Goal: Information Seeking & Learning: Learn about a topic

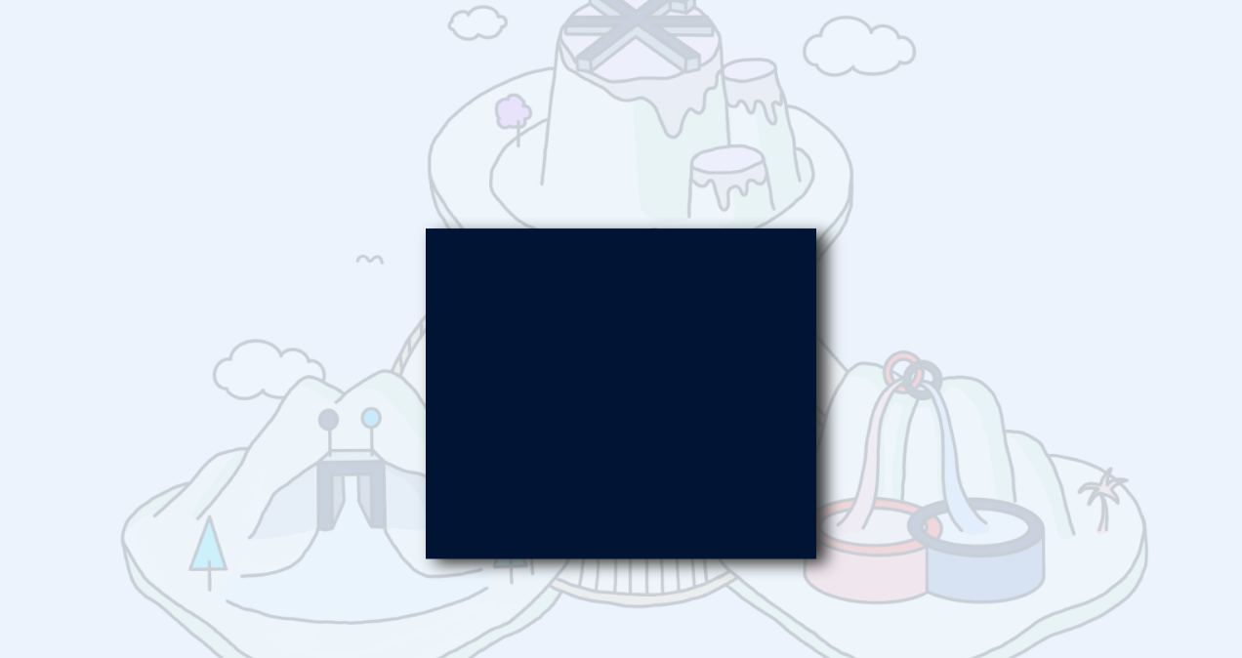
click at [828, 166] on div at bounding box center [621, 329] width 1242 height 658
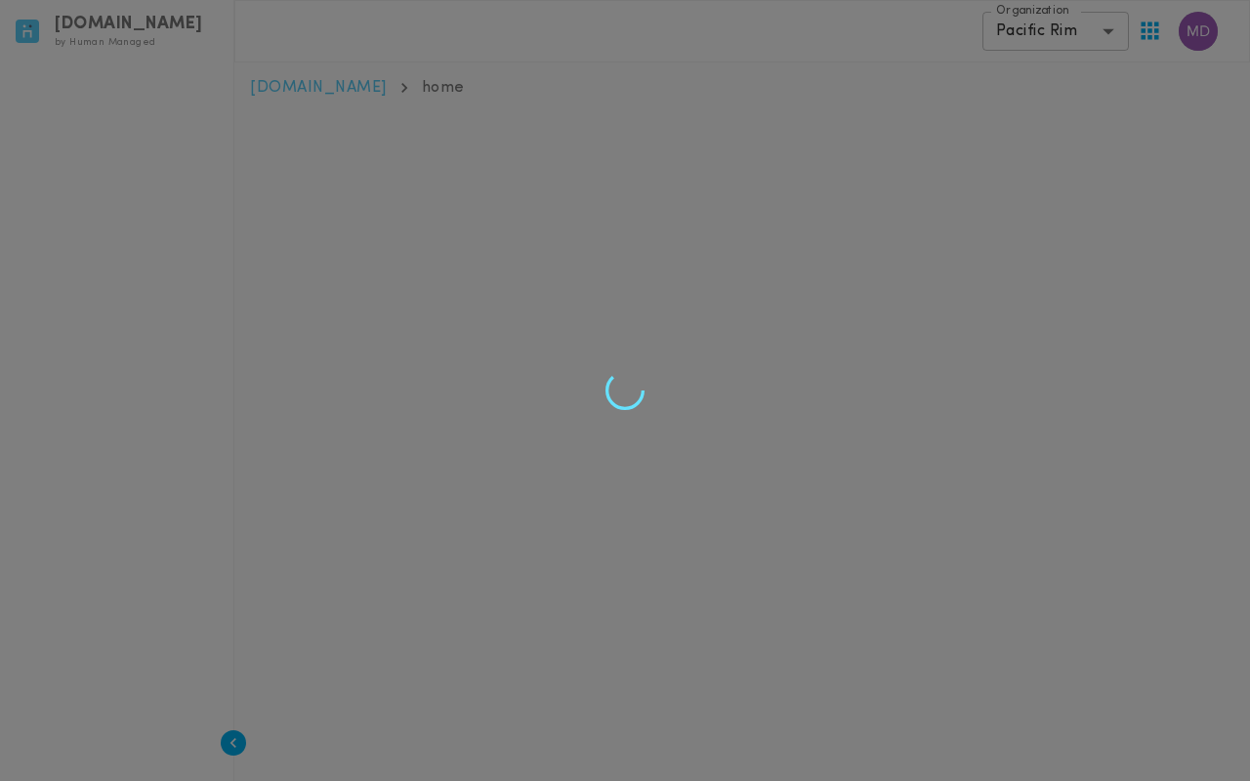
click at [1061, 42] on div at bounding box center [625, 390] width 1250 height 781
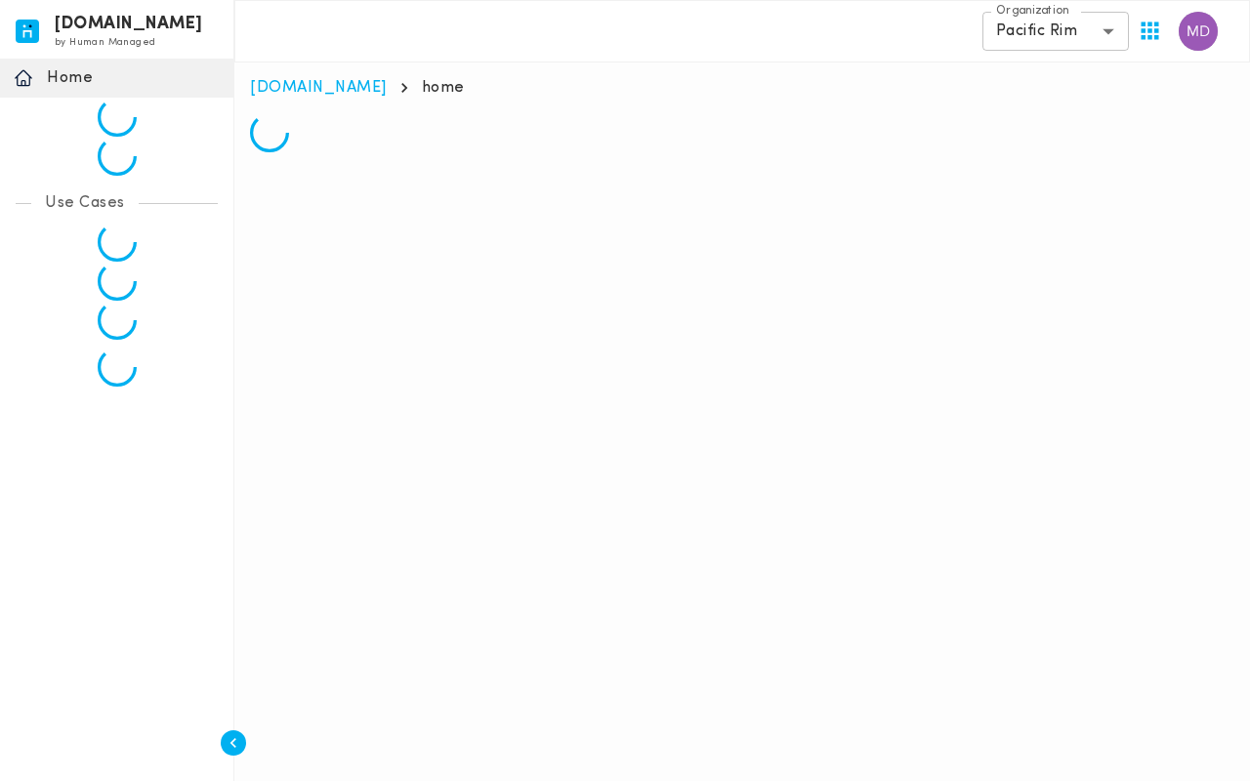
click at [1068, 37] on body "invicta.io by Human Managed {"resourceSet":[{"resourceId":"invicta-io/web/nav-s…" at bounding box center [625, 84] width 1250 height 168
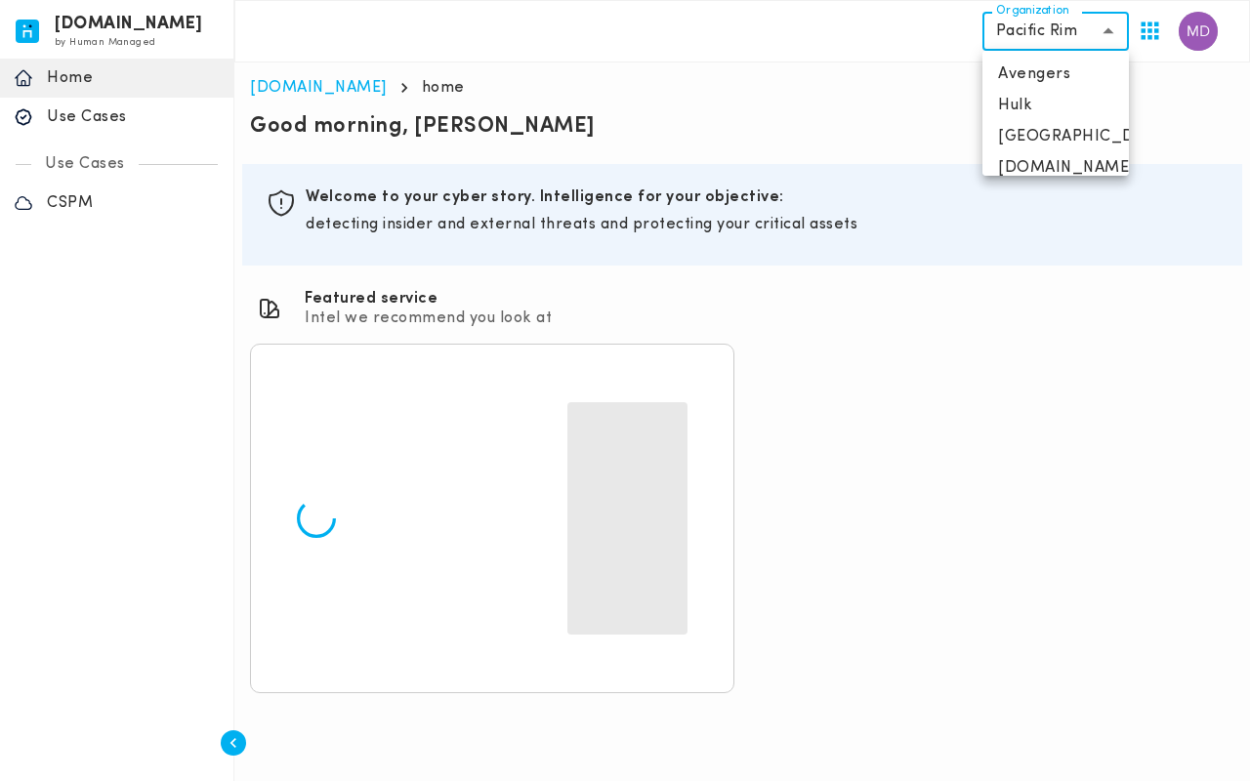
scroll to position [78, 0]
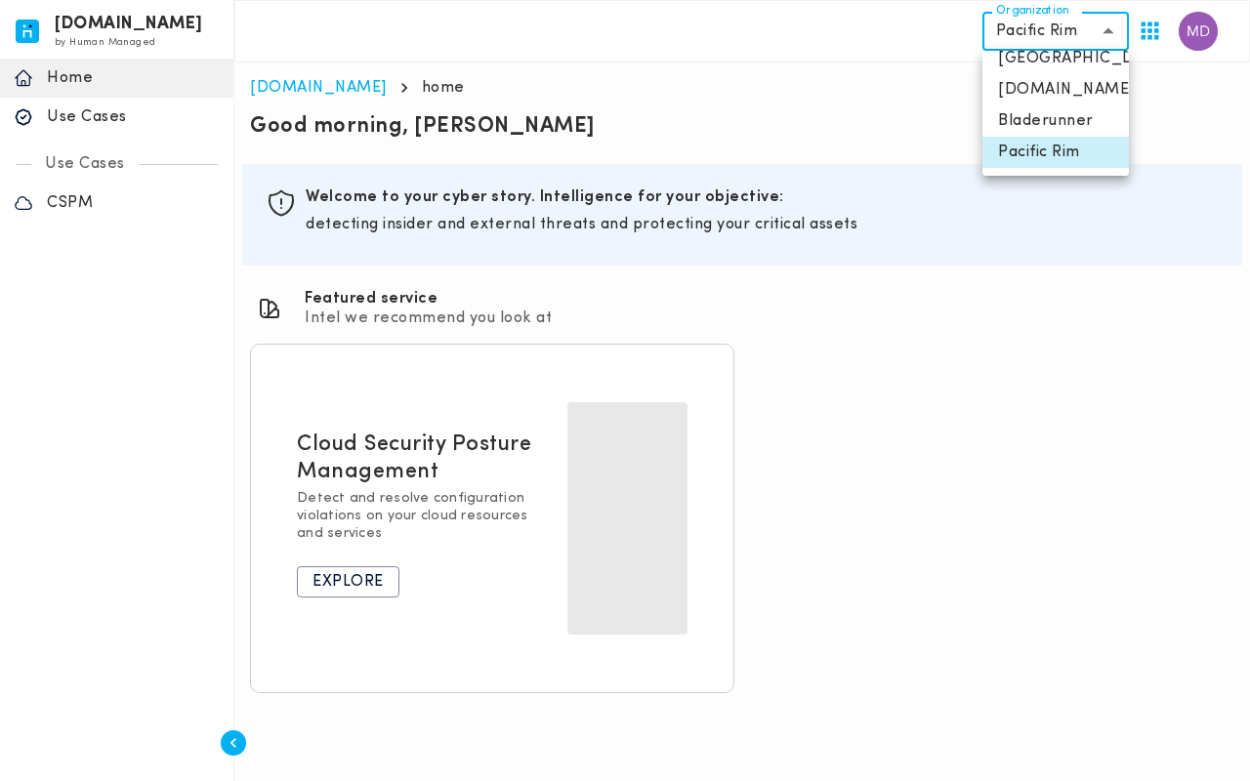
click at [1076, 98] on li "[DOMAIN_NAME]" at bounding box center [1055, 89] width 146 height 31
type input "**********"
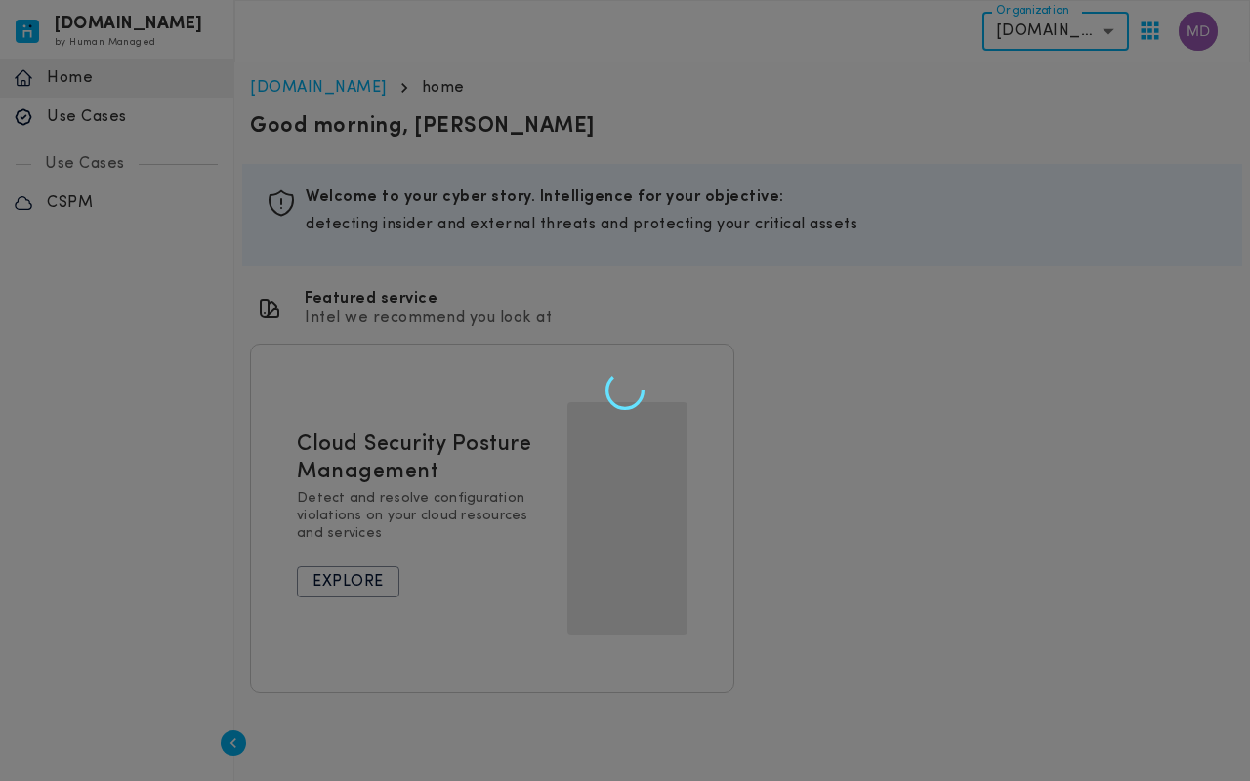
click at [1065, 21] on div at bounding box center [625, 390] width 1250 height 781
click at [1096, 35] on div at bounding box center [625, 390] width 1250 height 781
click at [1090, 36] on div at bounding box center [625, 390] width 1250 height 781
click at [1193, 37] on div at bounding box center [625, 390] width 1250 height 781
click at [1055, 250] on div at bounding box center [625, 390] width 1250 height 781
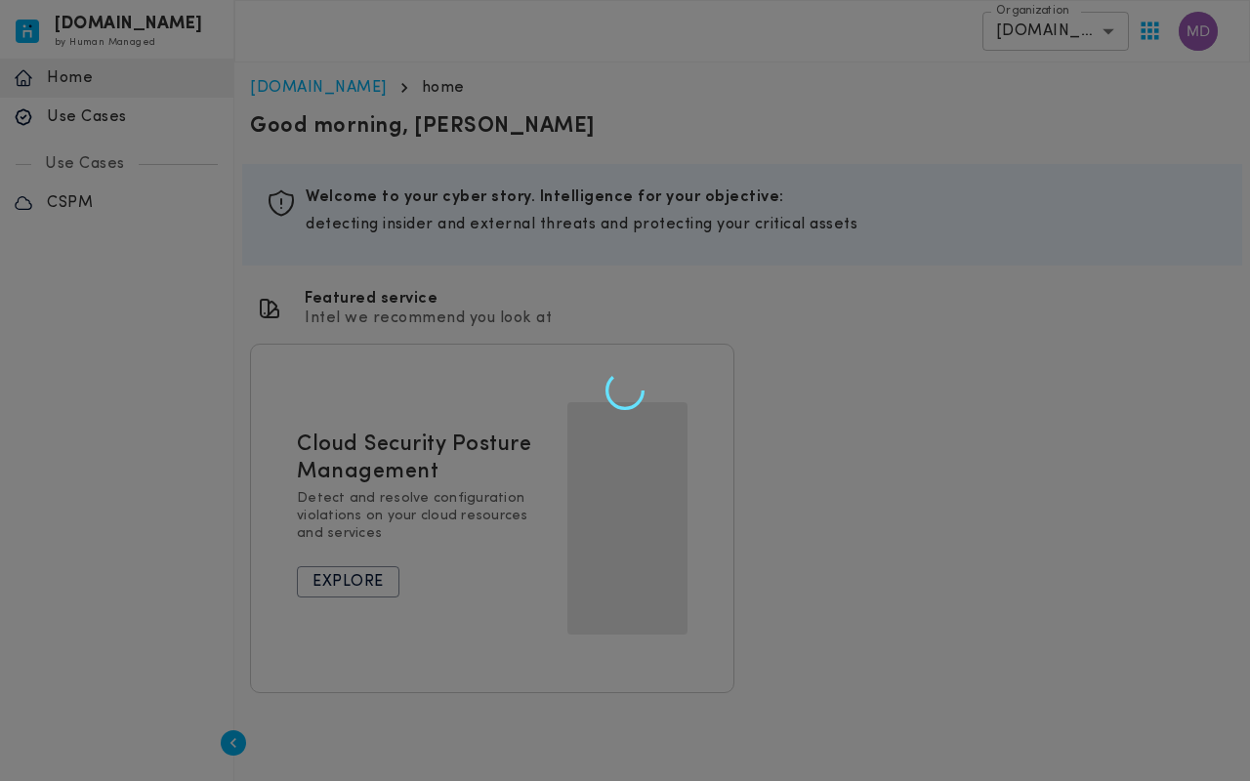
click at [1076, 276] on div at bounding box center [625, 390] width 1250 height 781
click at [1090, 37] on div at bounding box center [625, 390] width 1250 height 781
click at [1029, 228] on div at bounding box center [625, 390] width 1250 height 781
click at [1201, 28] on div at bounding box center [625, 390] width 1250 height 781
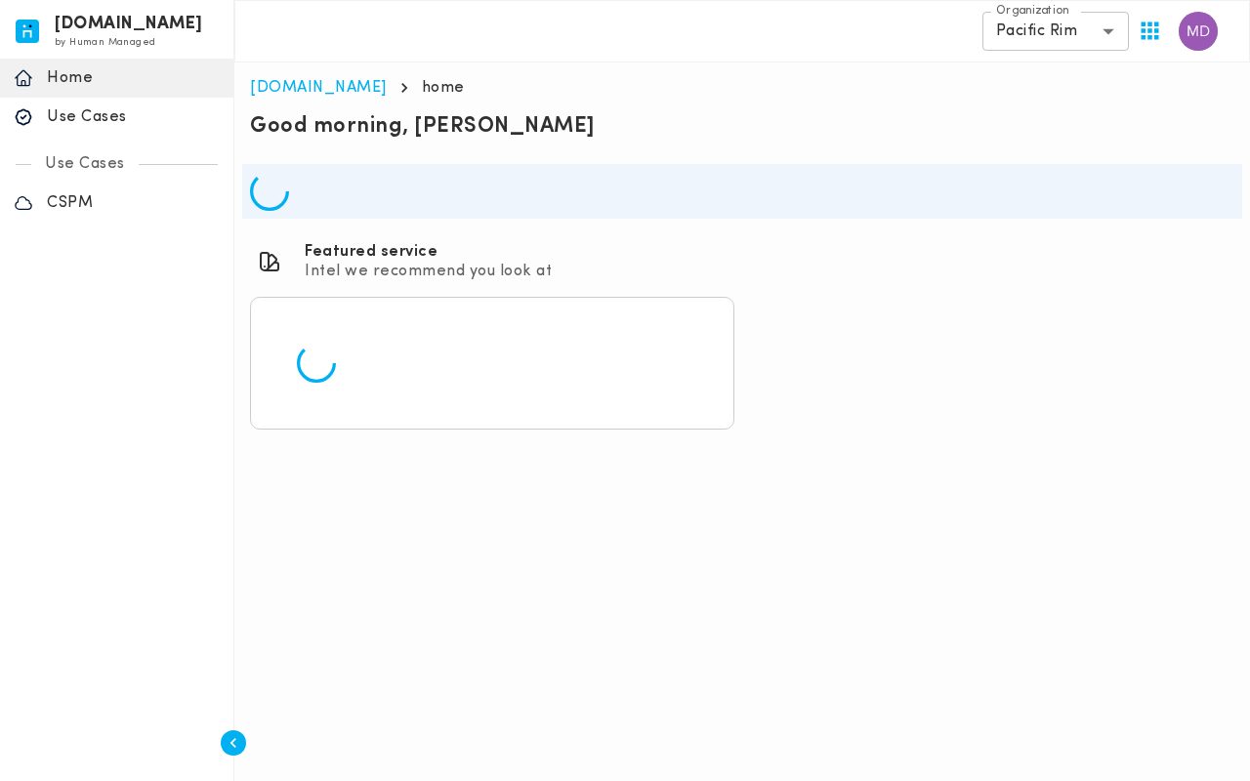
click at [1064, 38] on body "[DOMAIN_NAME] by Human Managed {"resourceSet":[{"resourceId":"invicta-io/web/na…" at bounding box center [625, 222] width 1250 height 445
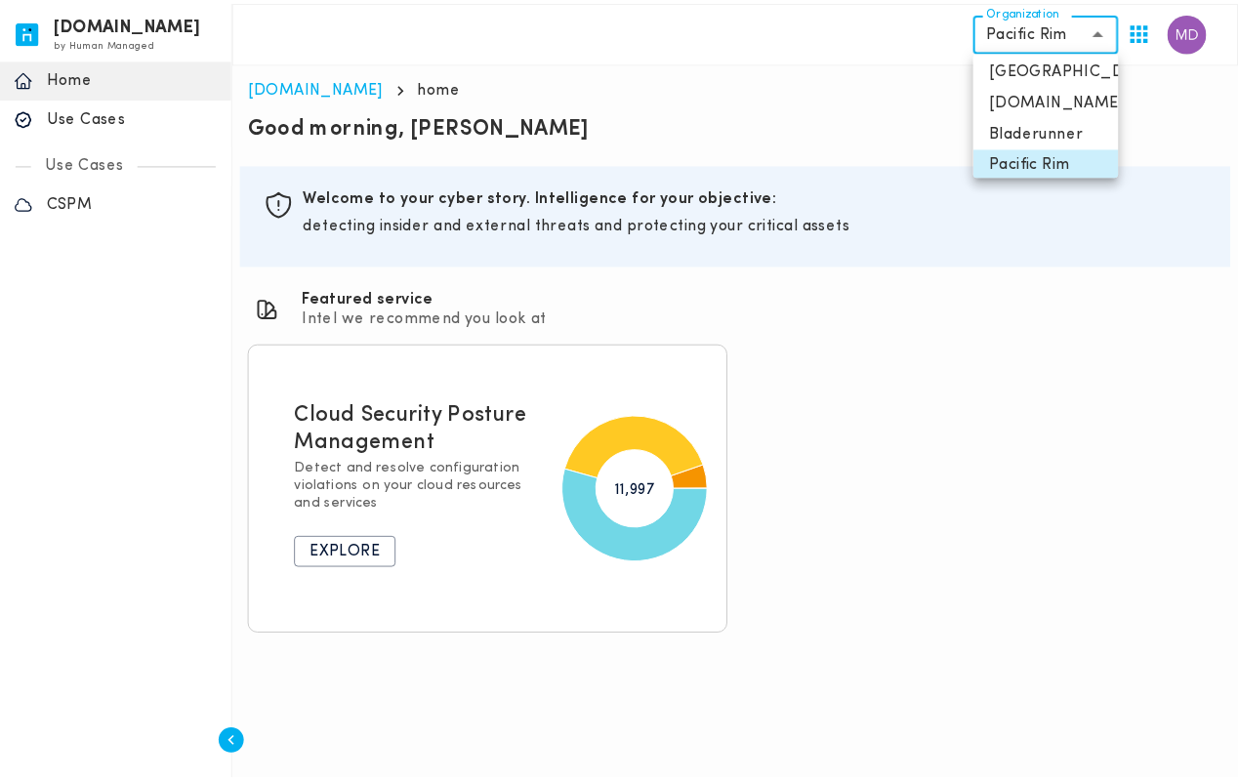
scroll to position [78, 0]
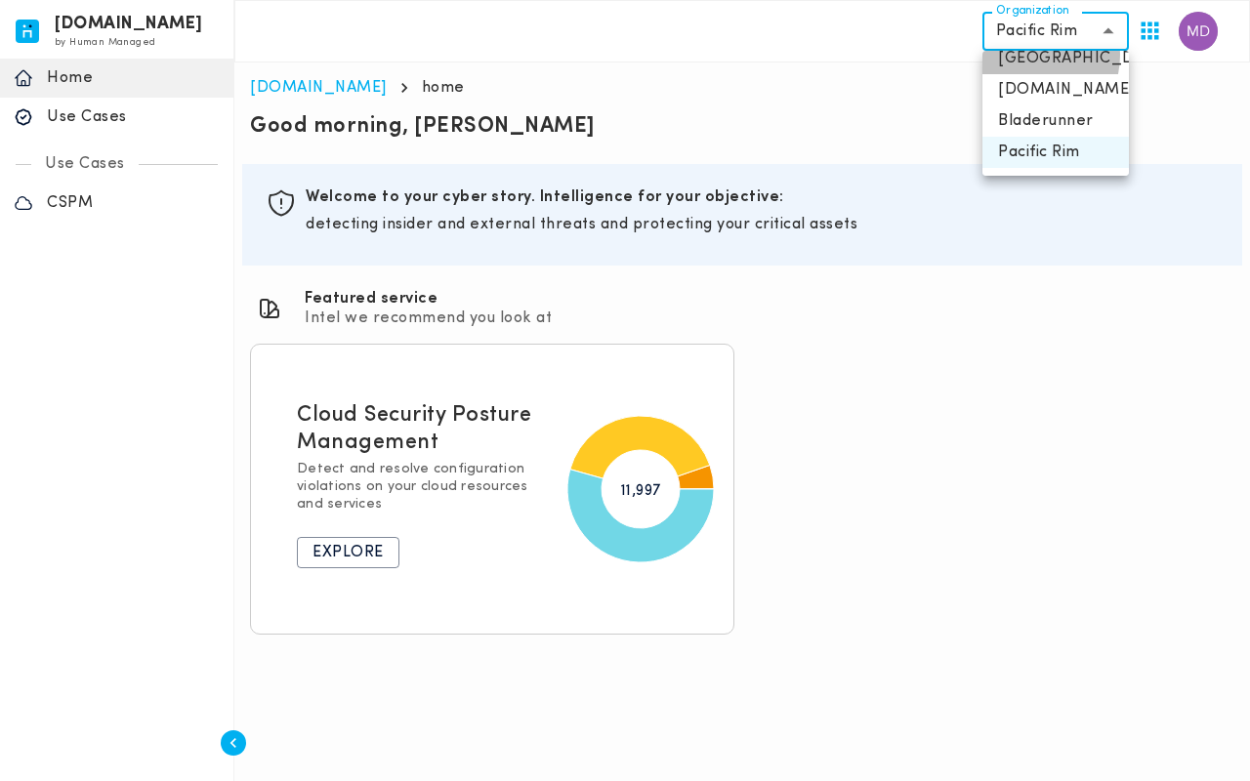
click at [1025, 55] on li "[GEOGRAPHIC_DATA]" at bounding box center [1055, 58] width 146 height 31
type input "**********"
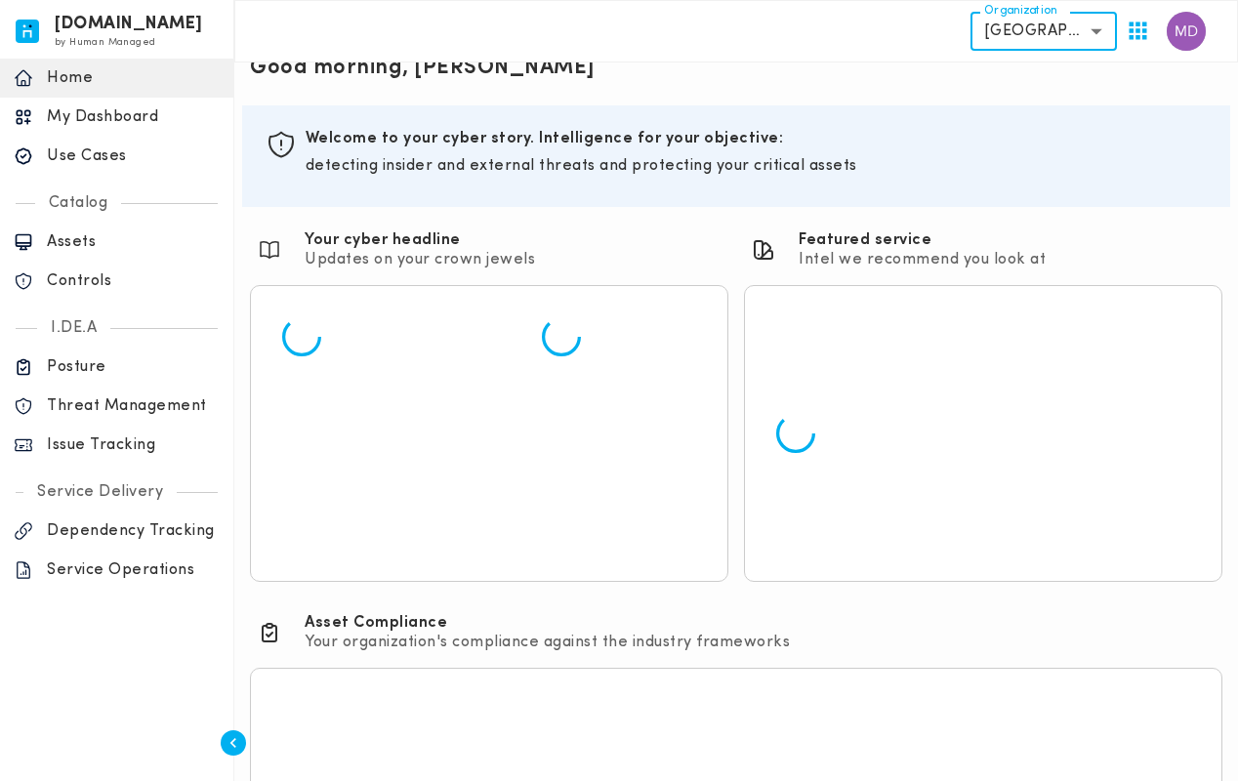
scroll to position [0, 0]
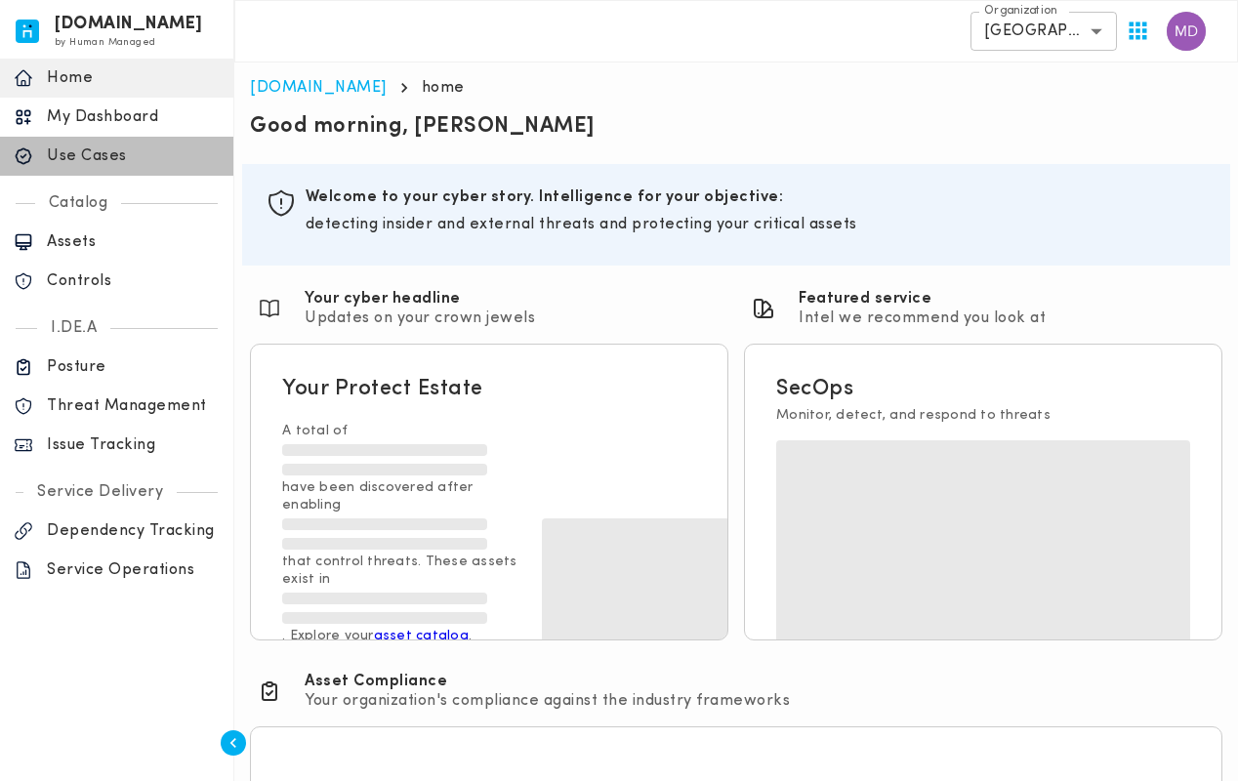
click at [80, 156] on p "Use Cases" at bounding box center [133, 156] width 173 height 20
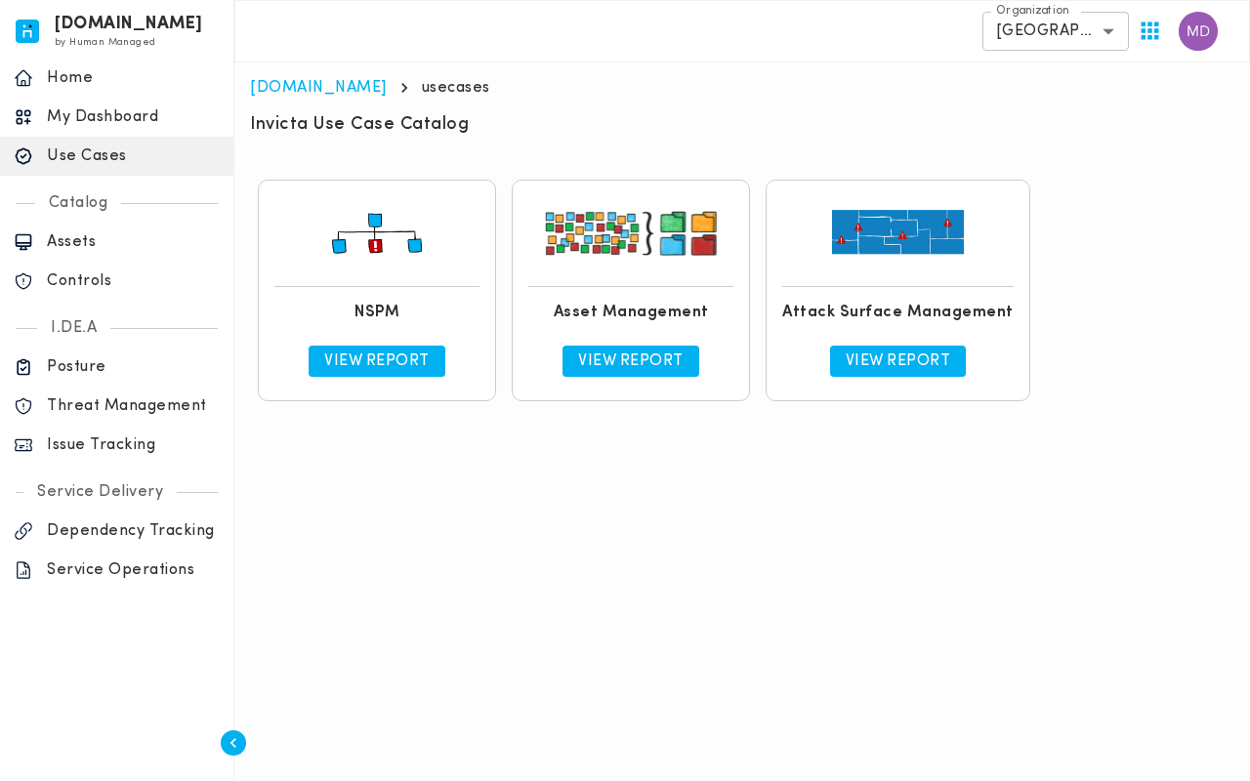
click at [389, 362] on p "View Report" at bounding box center [376, 362] width 105 height 20
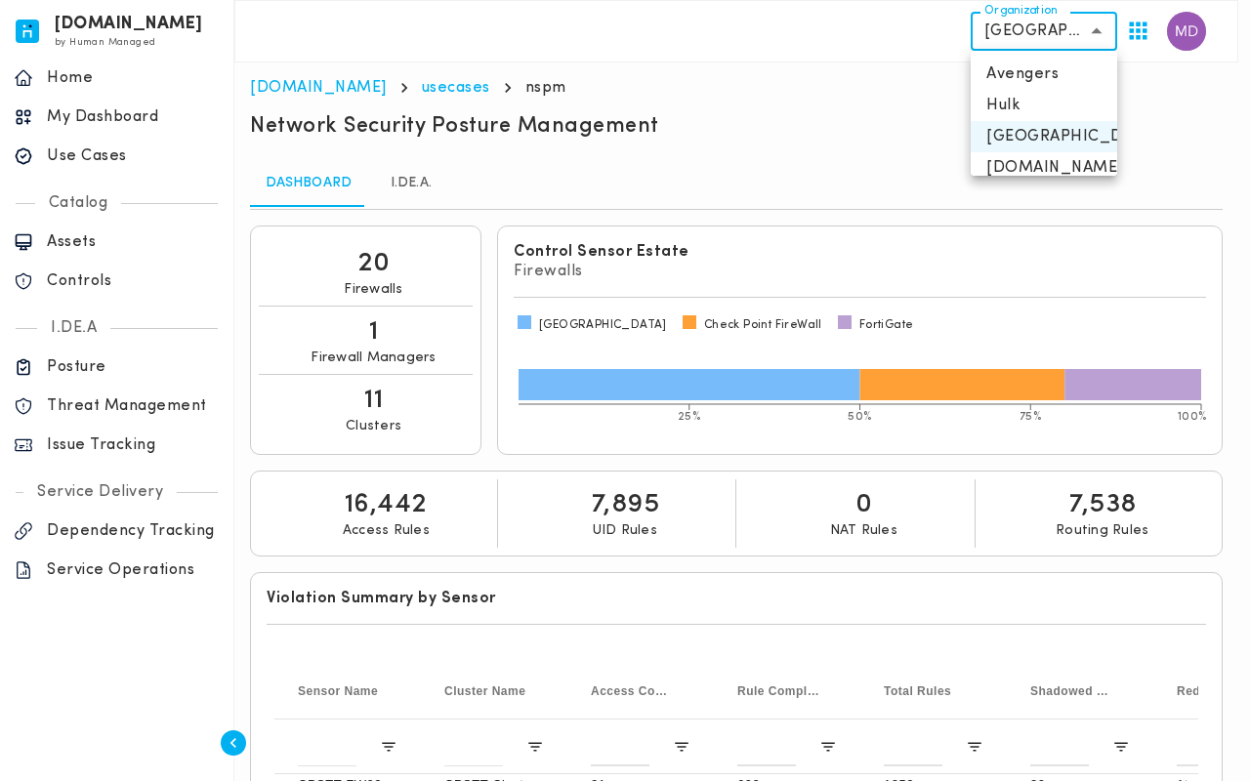
click at [928, 157] on div at bounding box center [625, 390] width 1250 height 781
